Goal: Information Seeking & Learning: Learn about a topic

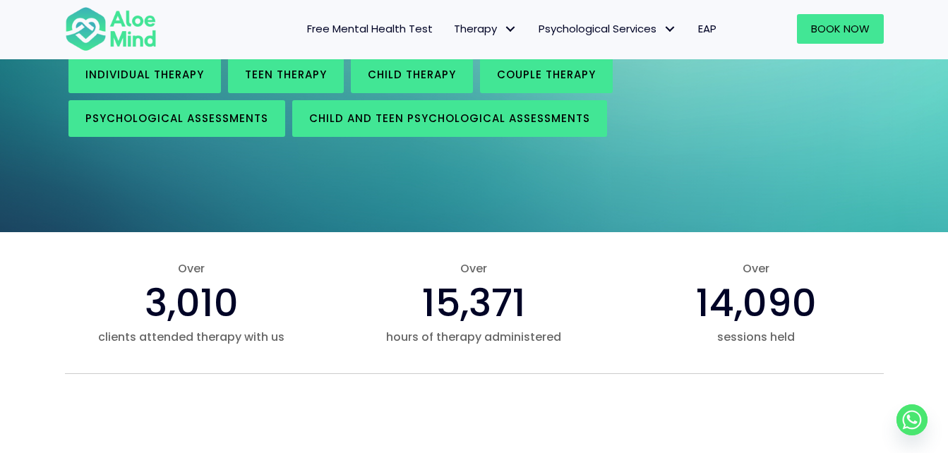
scroll to position [282, 0]
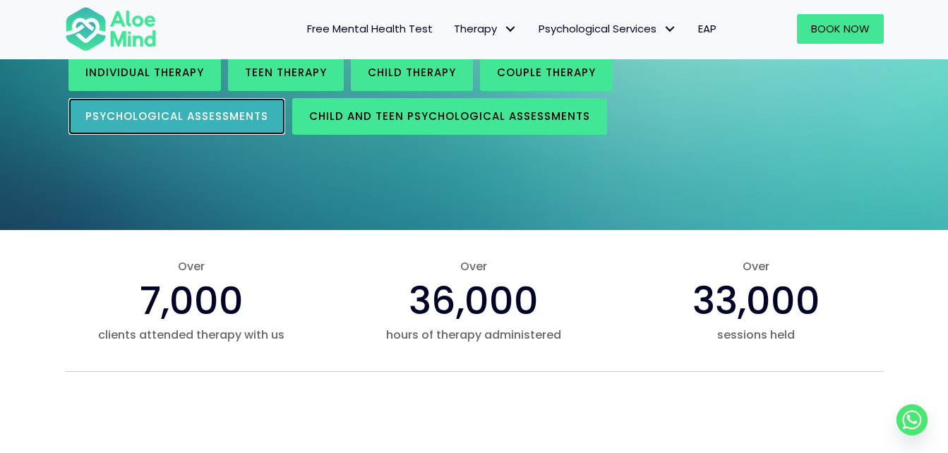
click at [243, 114] on span "Psychological assessments" at bounding box center [176, 116] width 183 height 15
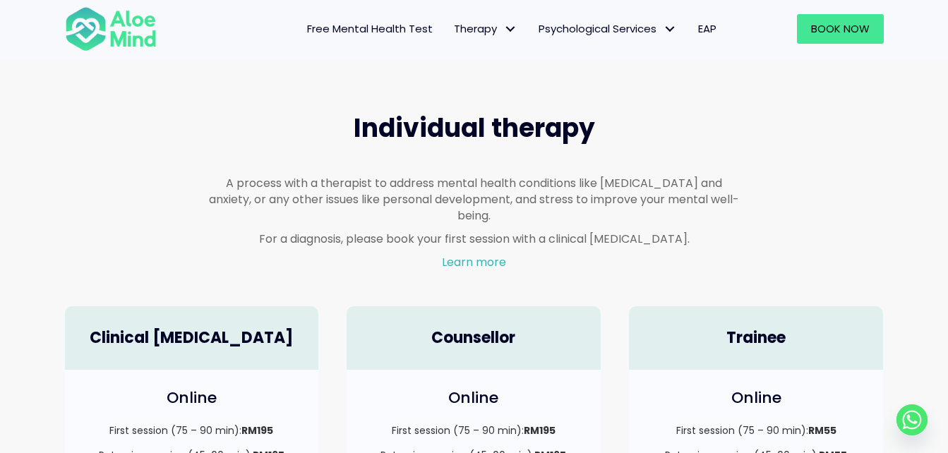
scroll to position [777, 0]
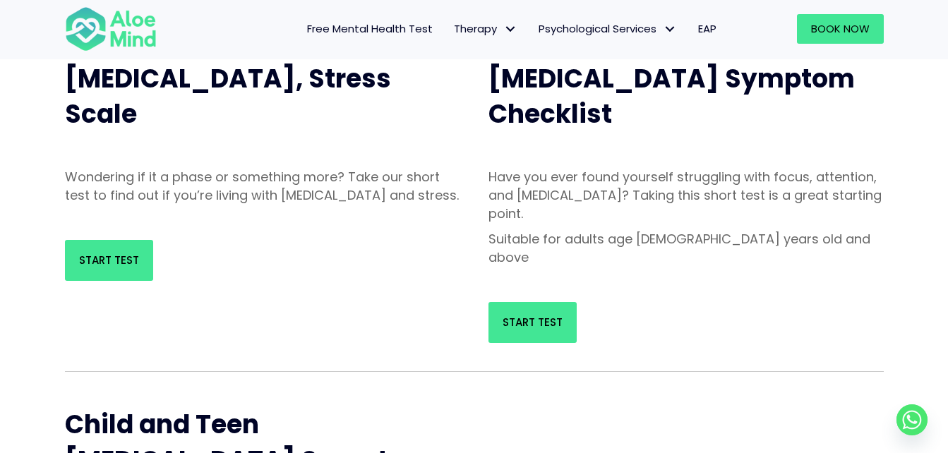
scroll to position [212, 0]
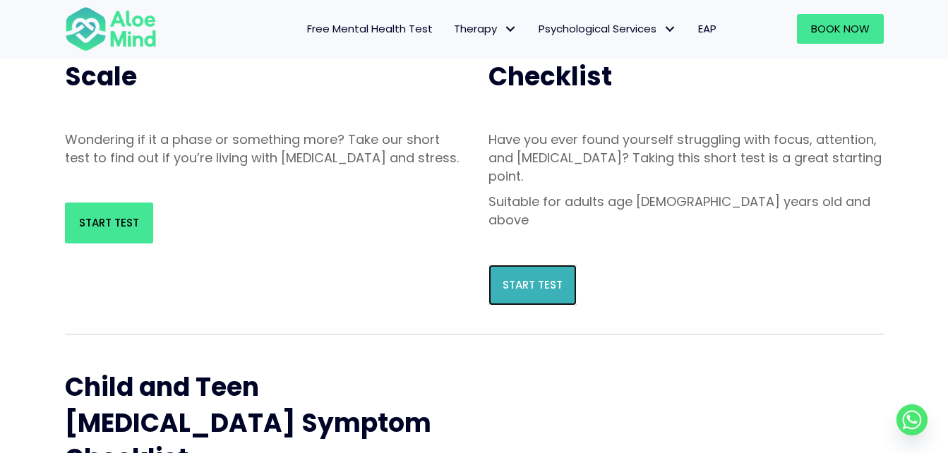
click at [523, 278] on span "Start Test" at bounding box center [533, 285] width 60 height 15
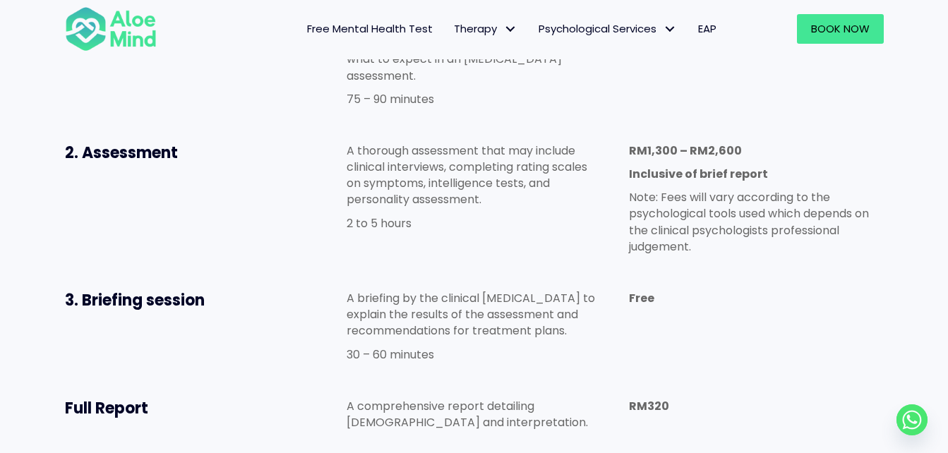
scroll to position [636, 0]
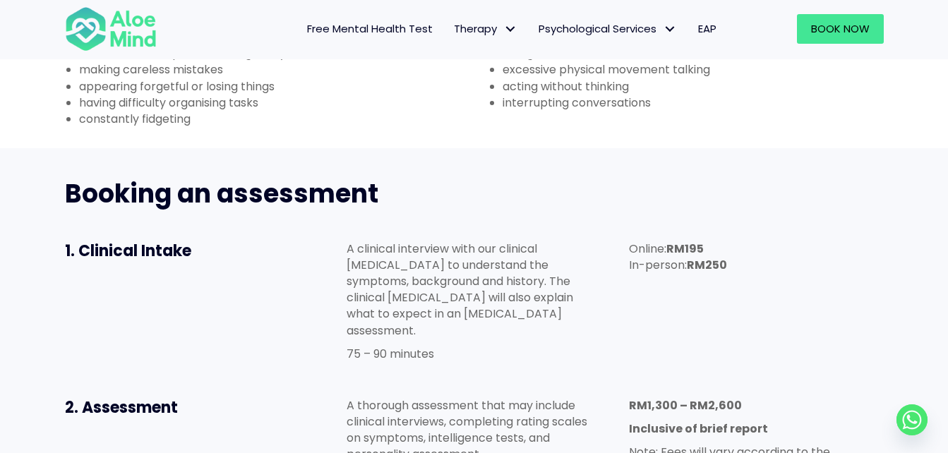
click at [403, 33] on span "Free Mental Health Test" at bounding box center [370, 28] width 126 height 15
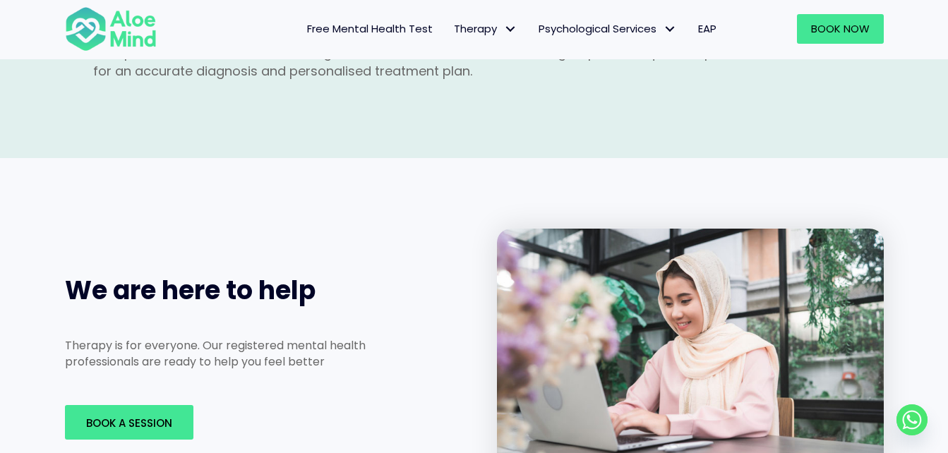
scroll to position [1977, 0]
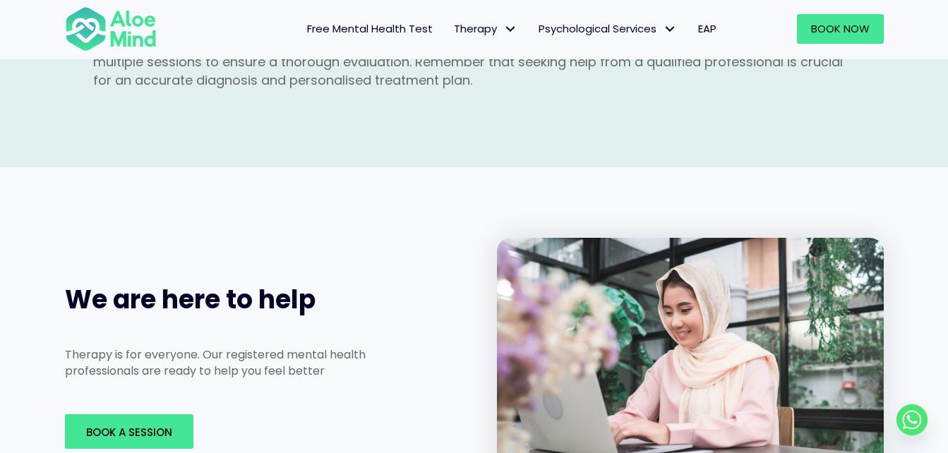
click at [322, 32] on span "Free Mental Health Test" at bounding box center [370, 28] width 126 height 15
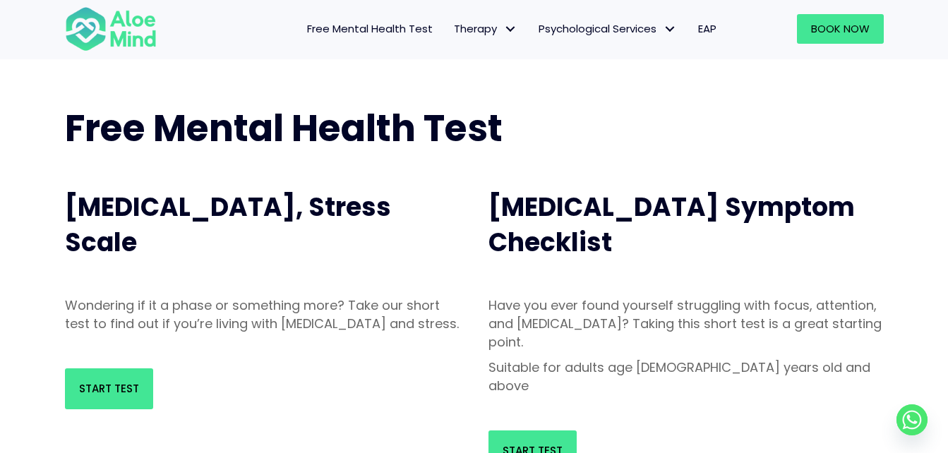
scroll to position [71, 0]
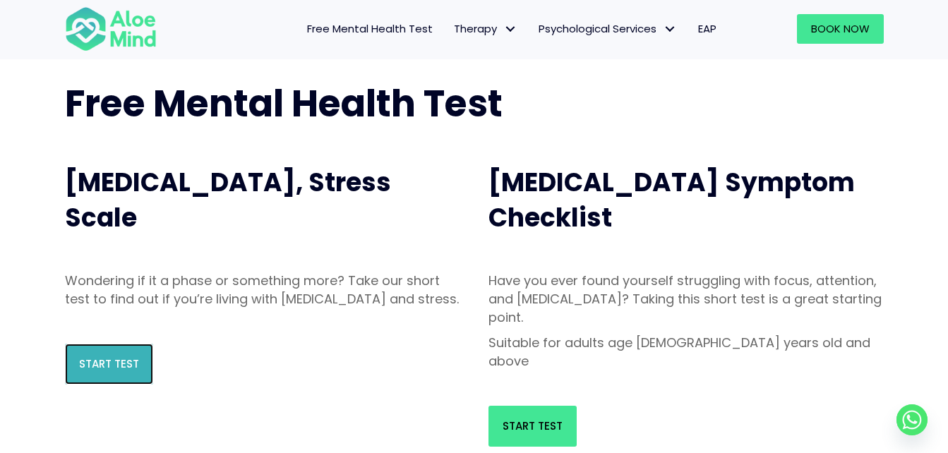
click at [133, 370] on link "Start Test" at bounding box center [109, 364] width 88 height 41
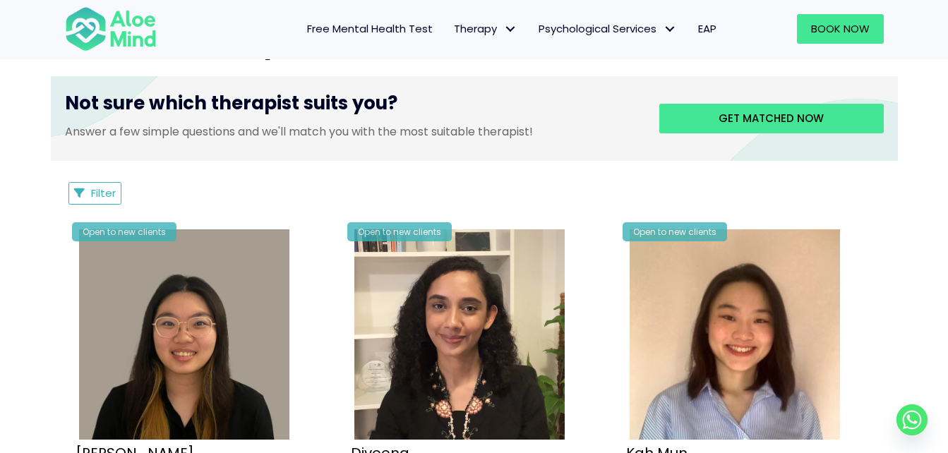
scroll to position [565, 0]
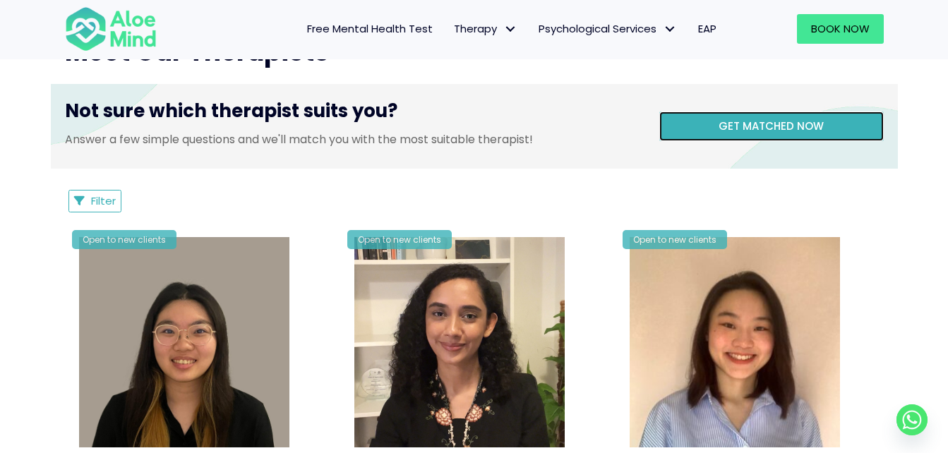
click at [833, 123] on link "Get matched now" at bounding box center [772, 127] width 225 height 30
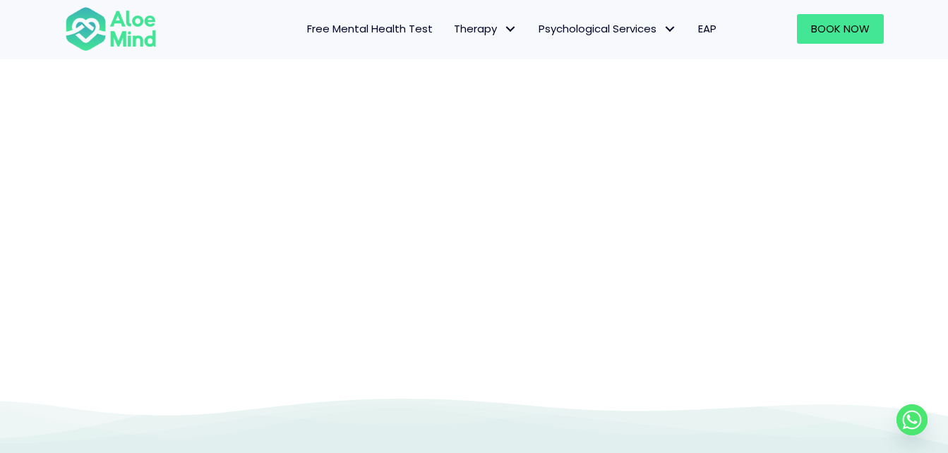
scroll to position [287, 0]
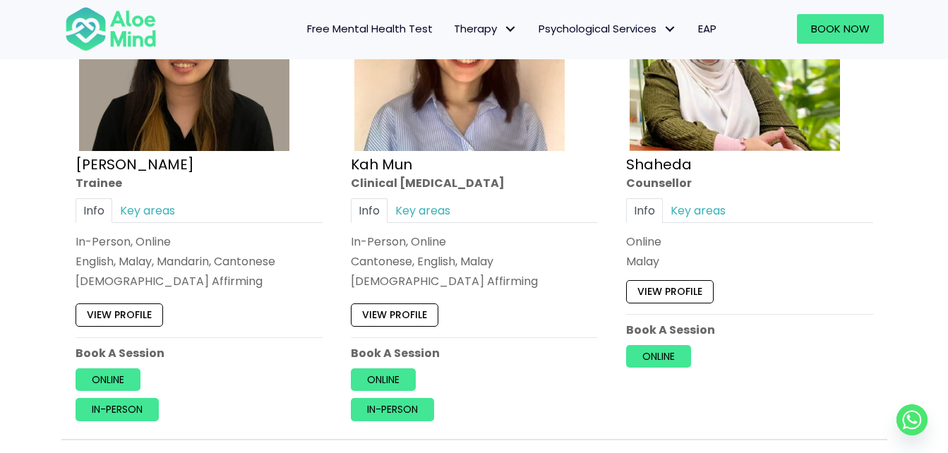
scroll to position [918, 0]
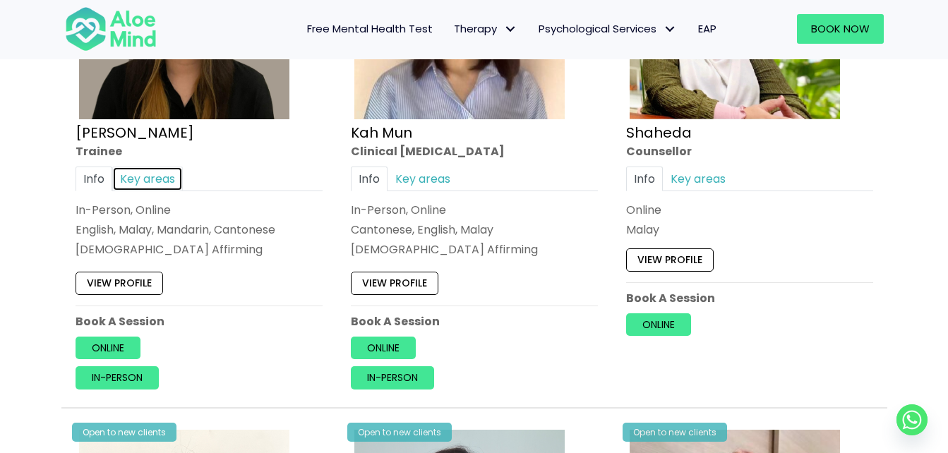
click at [160, 181] on link "Key areas" at bounding box center [147, 179] width 71 height 25
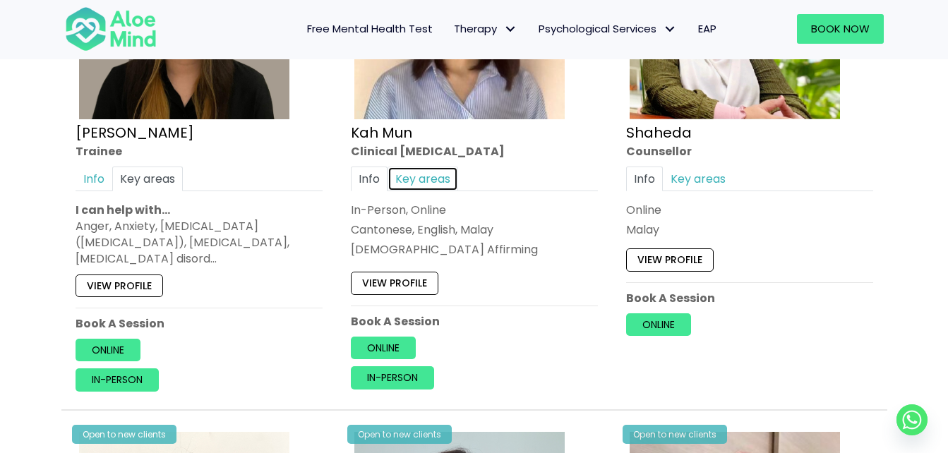
click at [441, 181] on link "Key areas" at bounding box center [423, 179] width 71 height 25
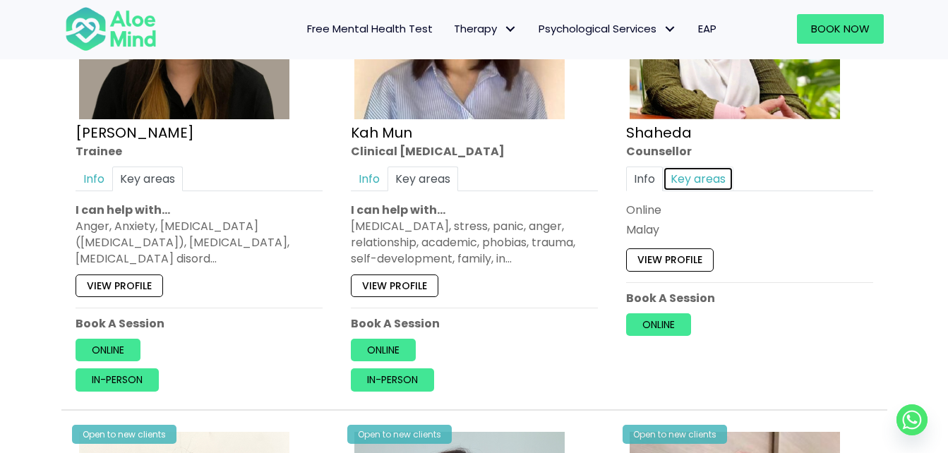
click at [696, 184] on link "Key areas" at bounding box center [698, 179] width 71 height 25
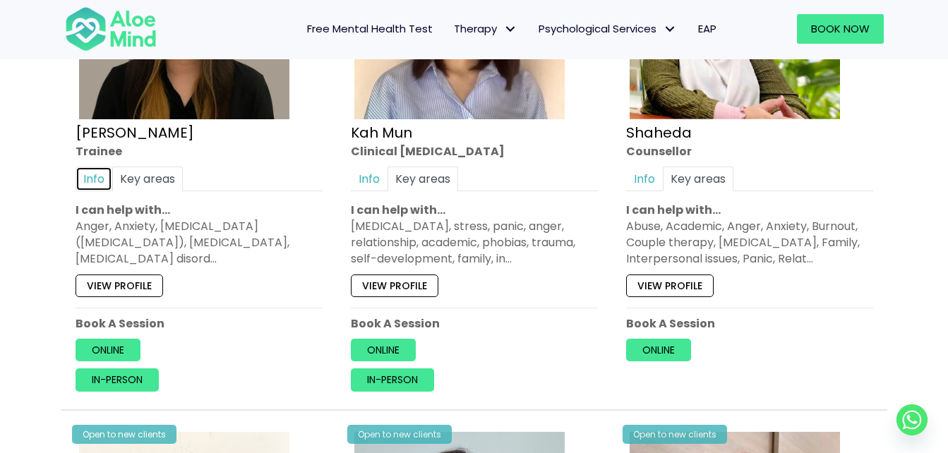
click at [101, 181] on link "Info" at bounding box center [94, 179] width 37 height 25
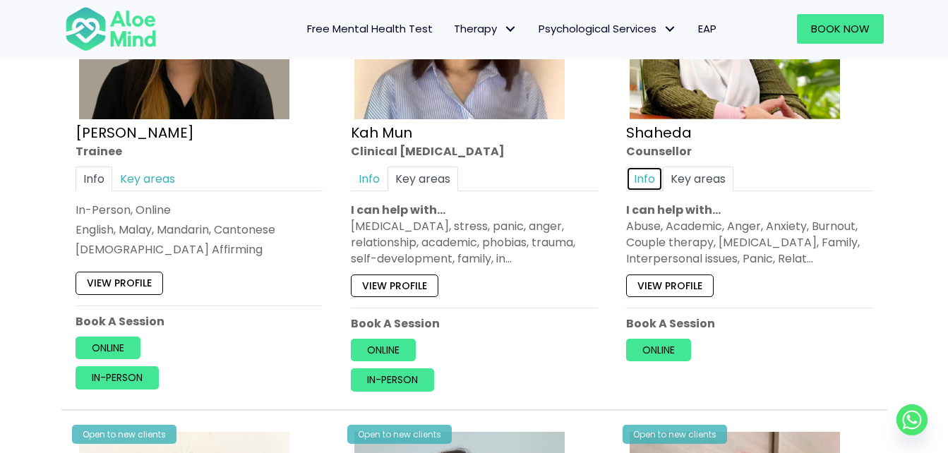
click at [640, 178] on link "Info" at bounding box center [644, 179] width 37 height 25
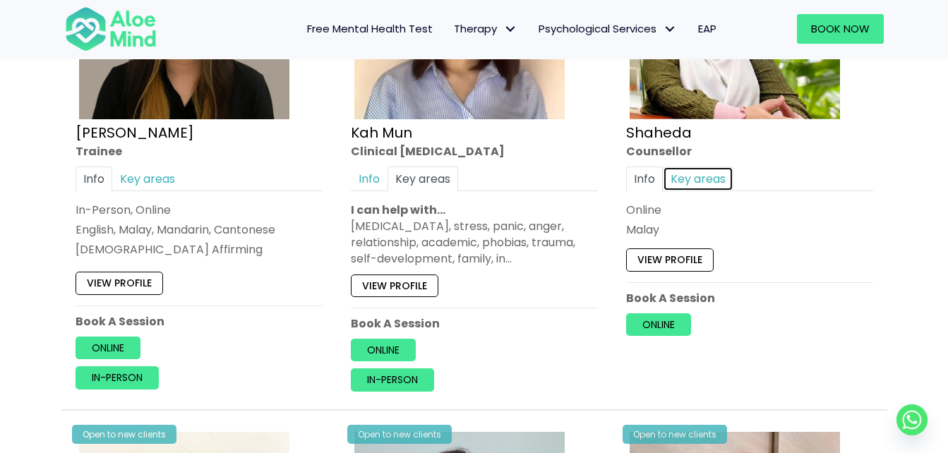
click at [675, 186] on link "Key areas" at bounding box center [698, 179] width 71 height 25
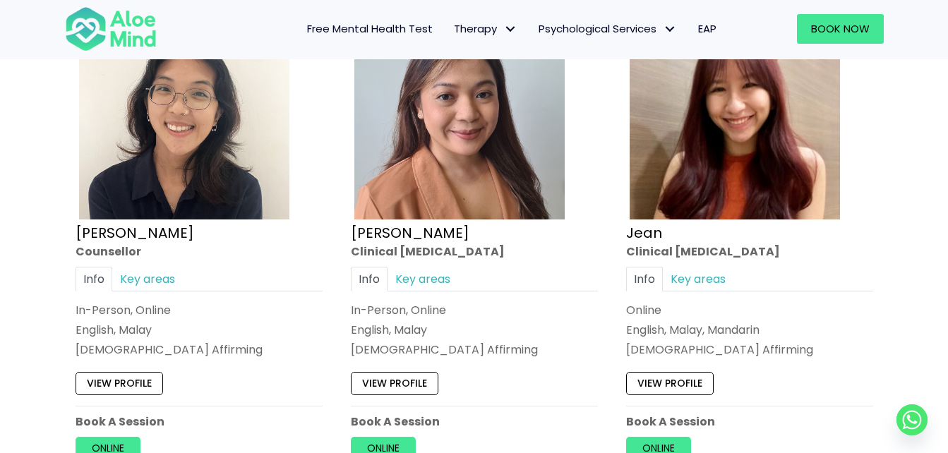
scroll to position [1342, 0]
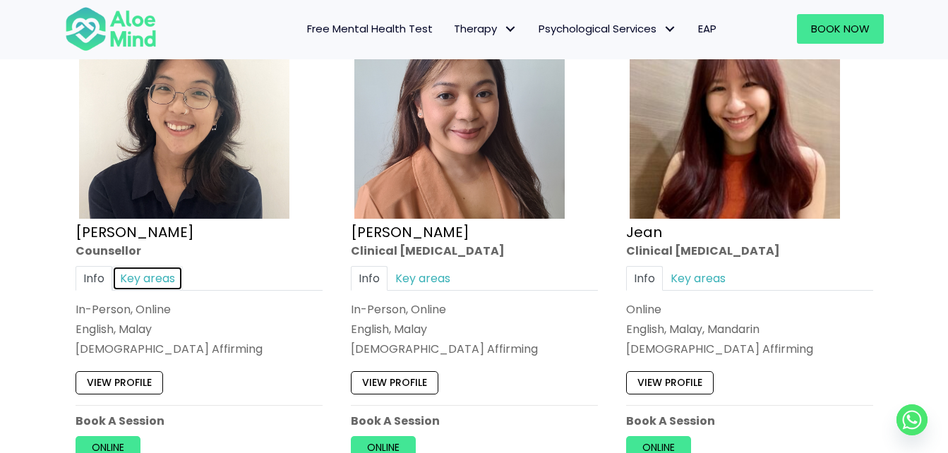
click at [153, 285] on link "Key areas" at bounding box center [147, 278] width 71 height 25
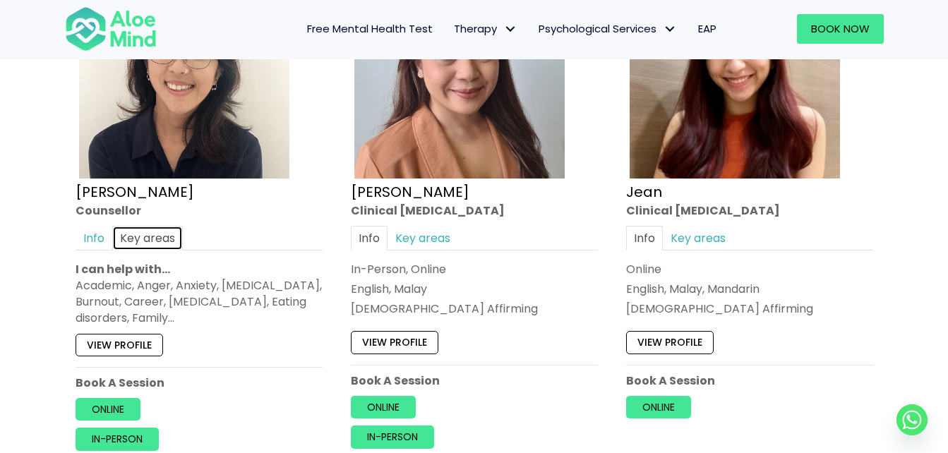
scroll to position [1412, 0]
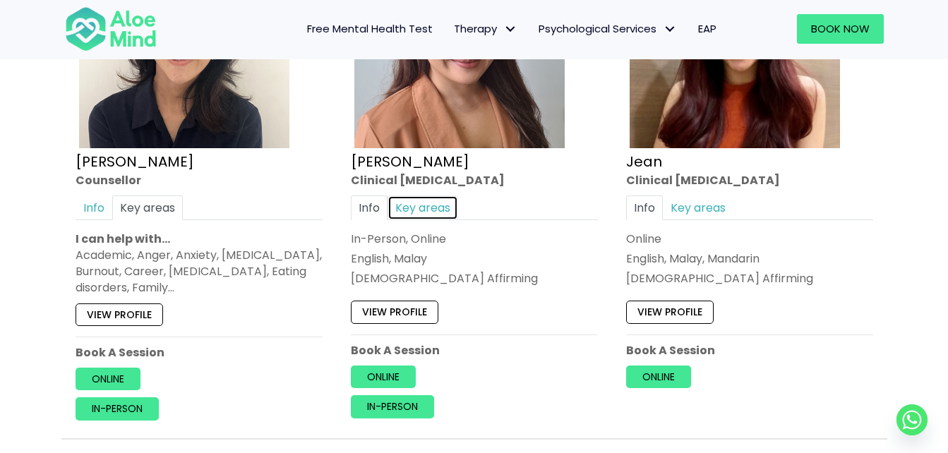
click at [442, 206] on link "Key areas" at bounding box center [423, 208] width 71 height 25
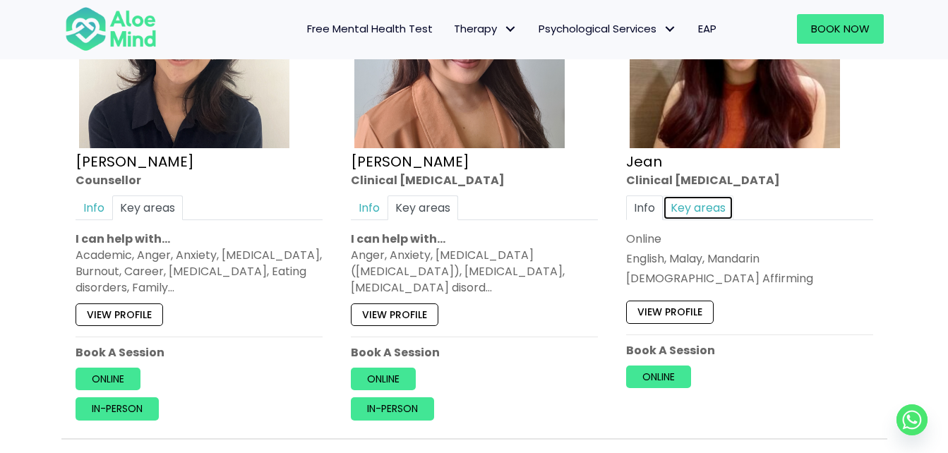
click at [709, 196] on link "Key areas" at bounding box center [698, 208] width 71 height 25
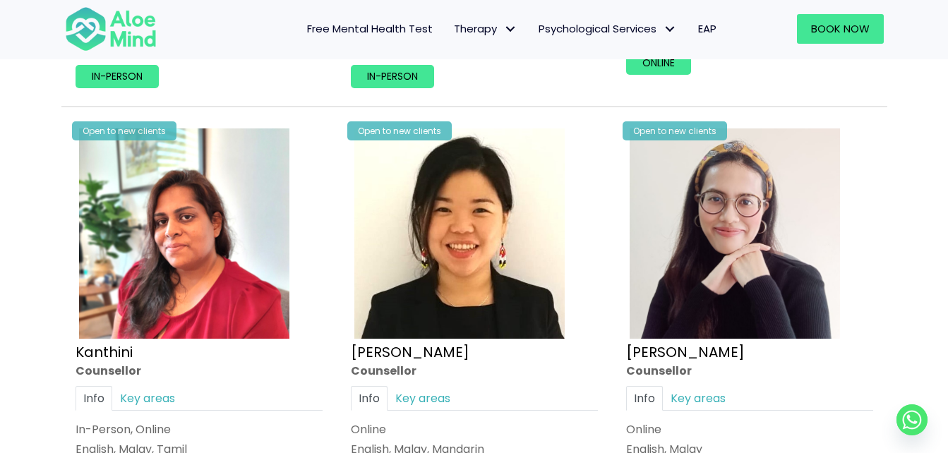
scroll to position [1836, 0]
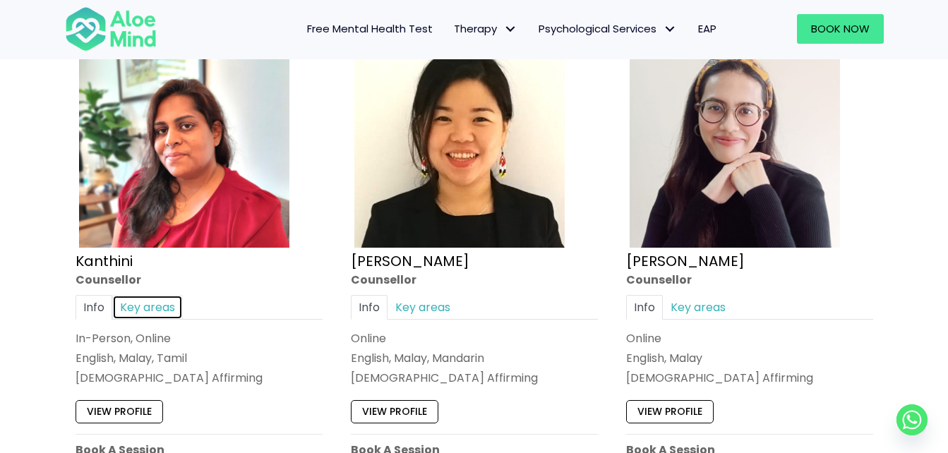
click at [173, 305] on link "Key areas" at bounding box center [147, 306] width 71 height 25
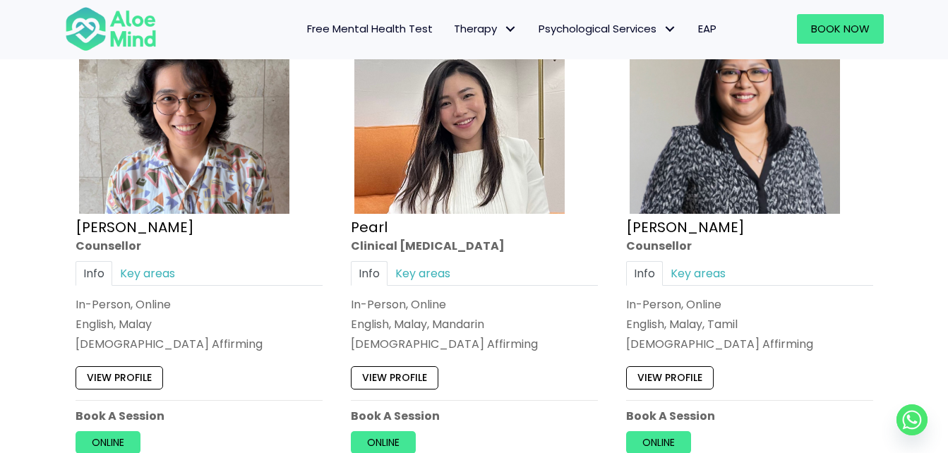
scroll to position [2401, 0]
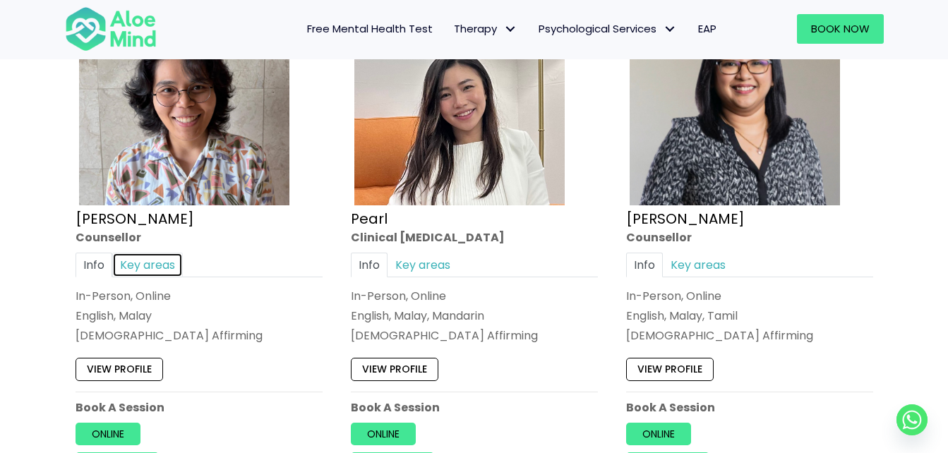
click at [127, 264] on link "Key areas" at bounding box center [147, 265] width 71 height 25
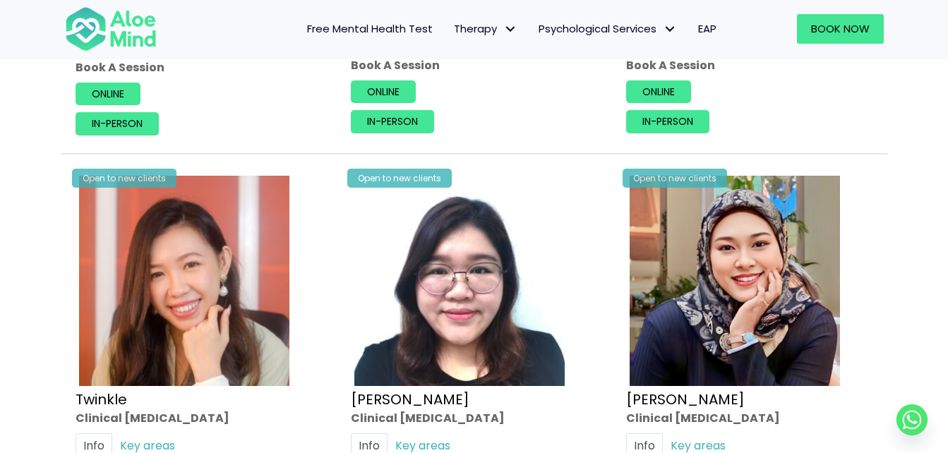
scroll to position [2825, 0]
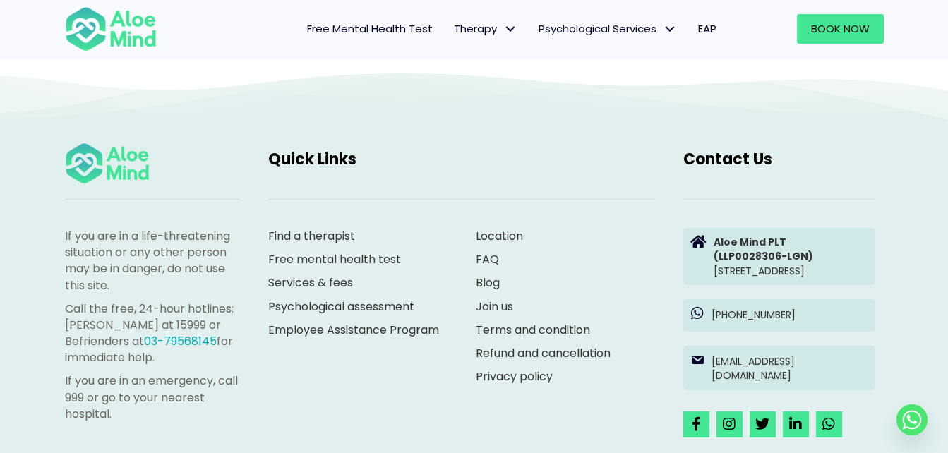
scroll to position [1130, 0]
